Goal: Go to known website: Access a specific website the user already knows

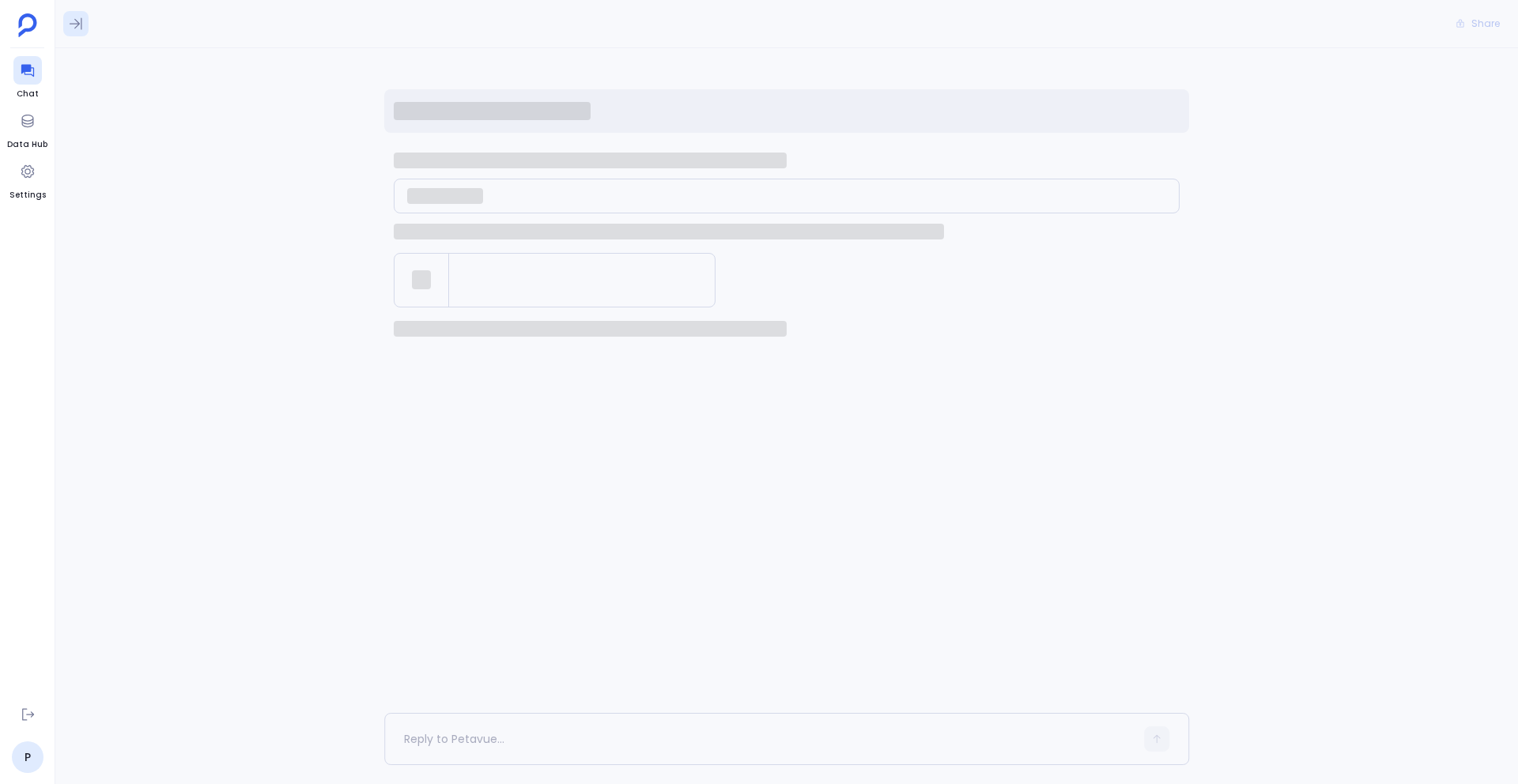
click at [69, 30] on icon at bounding box center [76, 24] width 16 height 16
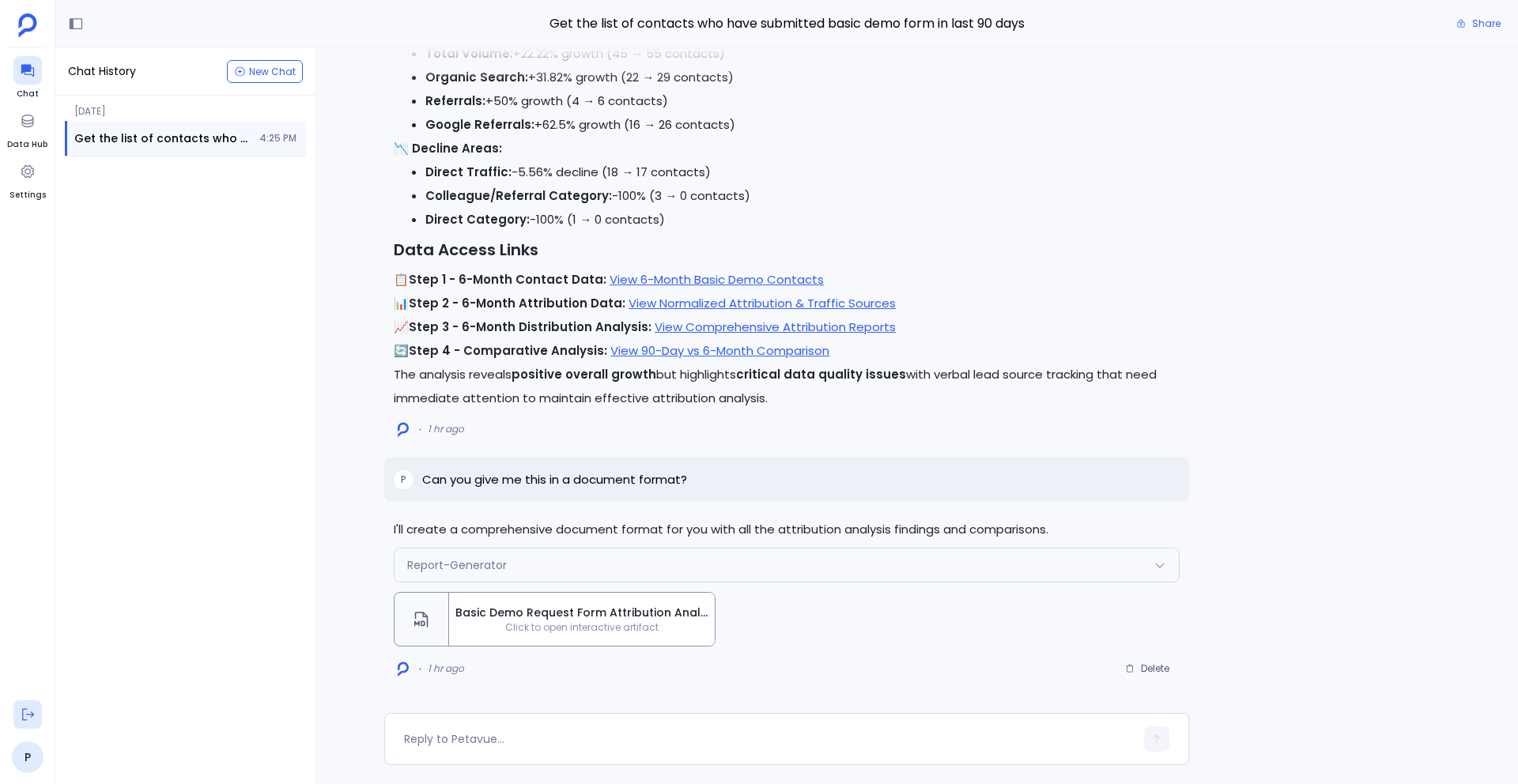
click at [22, 716] on icon at bounding box center [28, 715] width 16 height 16
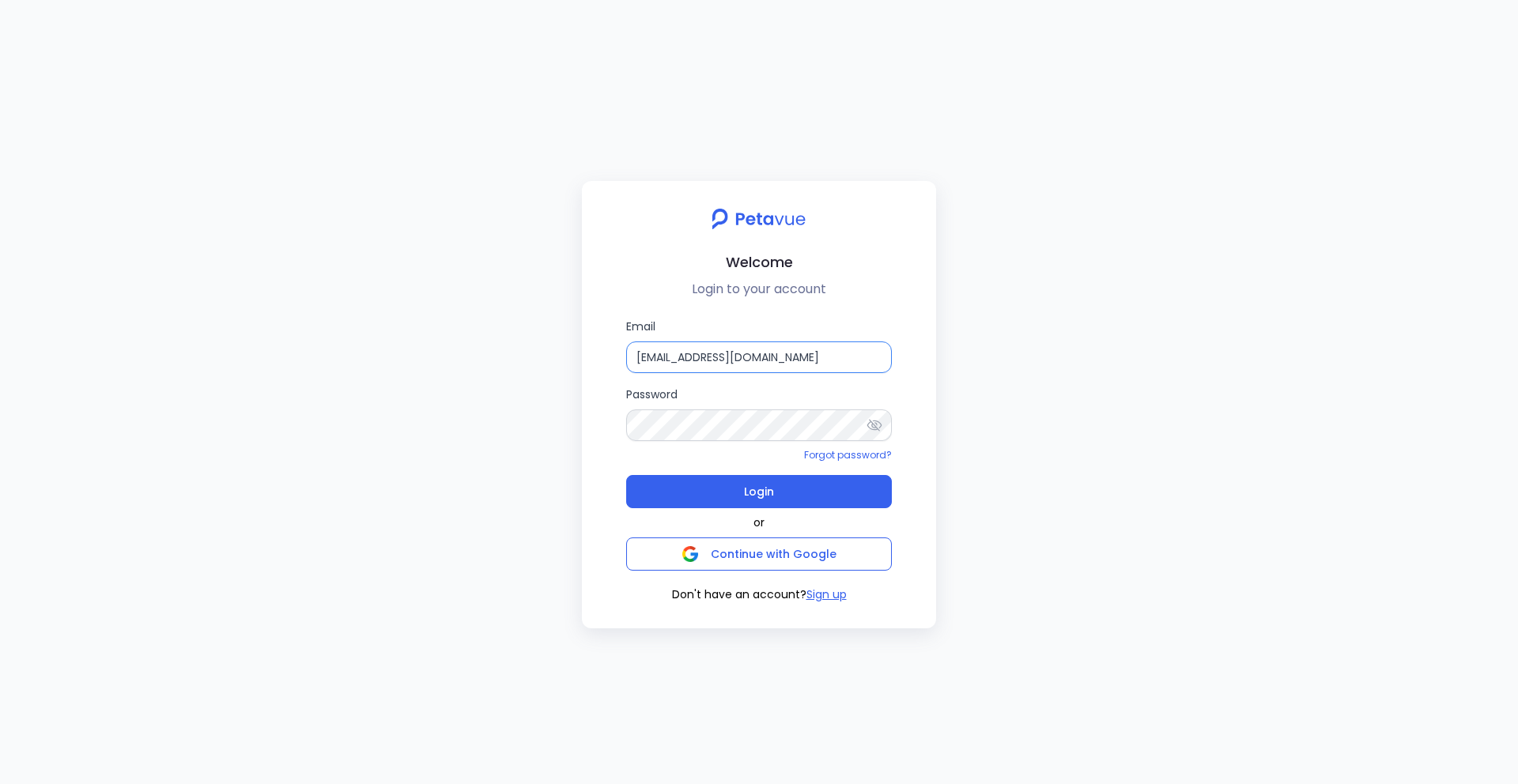
click at [712, 358] on input "[EMAIL_ADDRESS][DOMAIN_NAME]" at bounding box center [759, 358] width 266 height 32
paste input "revology"
type input "[EMAIL_ADDRESS][DOMAIN_NAME]"
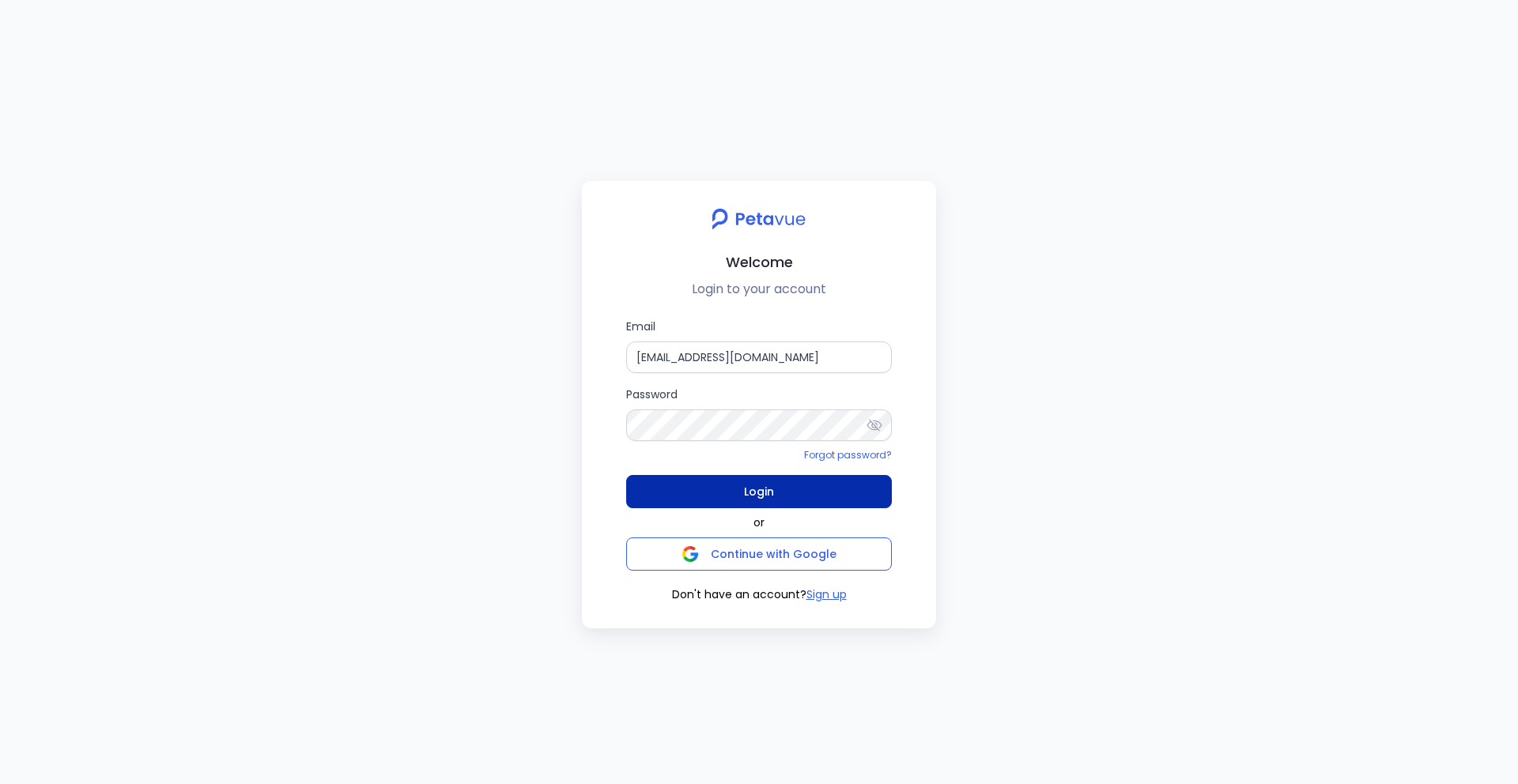
click at [715, 493] on button "Login" at bounding box center [759, 492] width 266 height 34
